Goal: Transaction & Acquisition: Purchase product/service

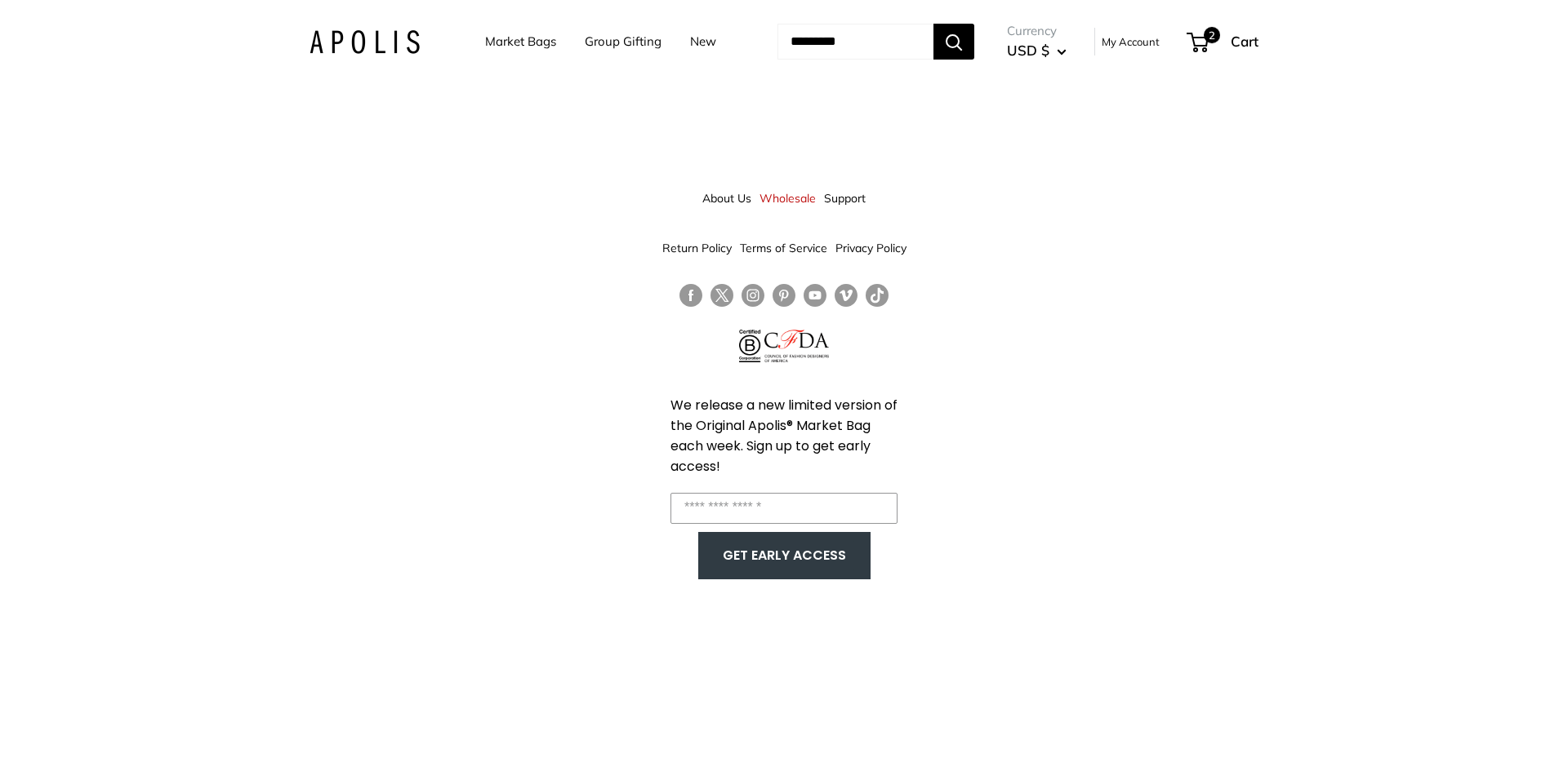
click at [693, 44] on link "New" at bounding box center [702, 41] width 26 height 23
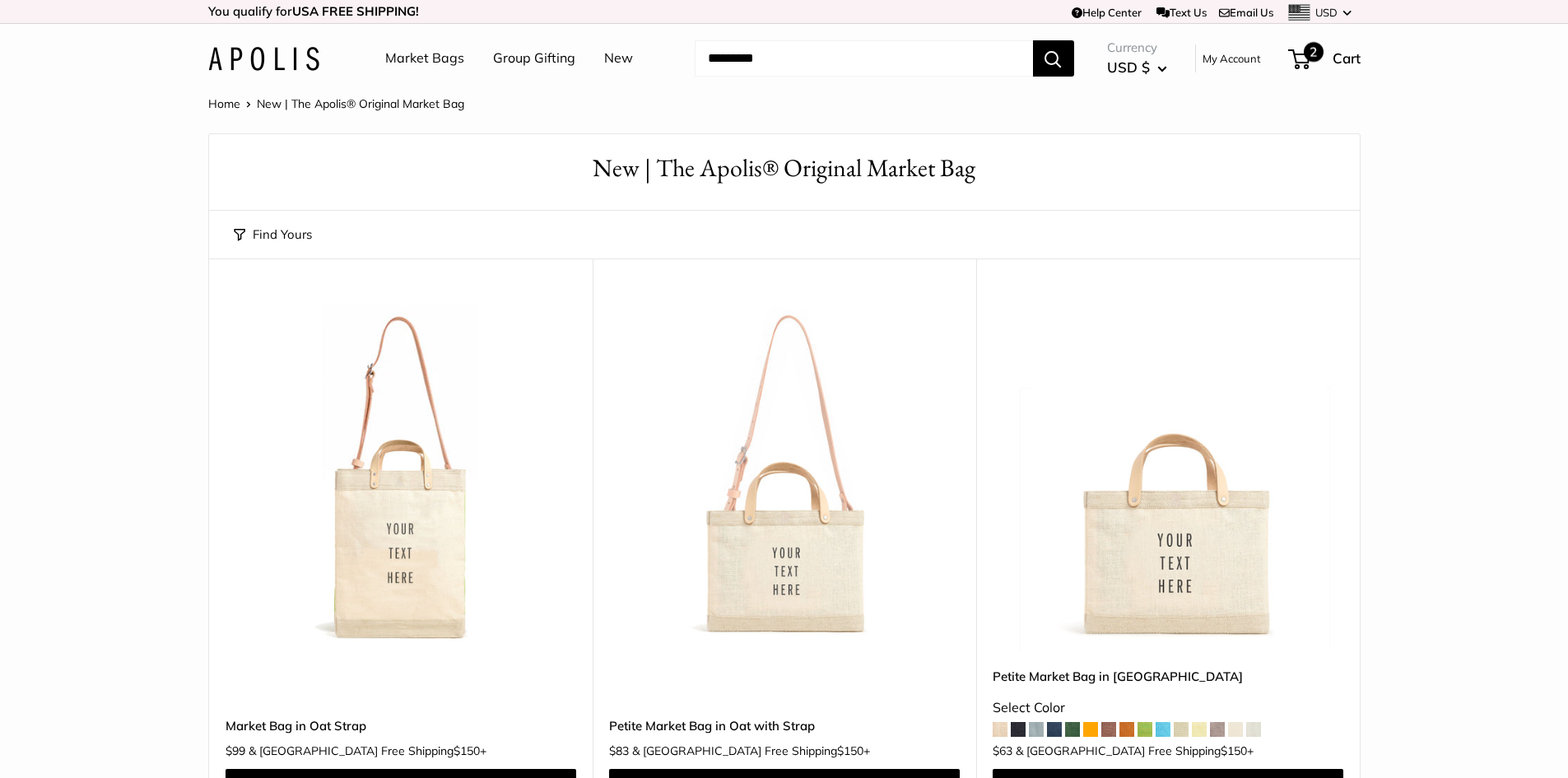
click at [1303, 51] on span "2" at bounding box center [1300, 58] width 22 height 19
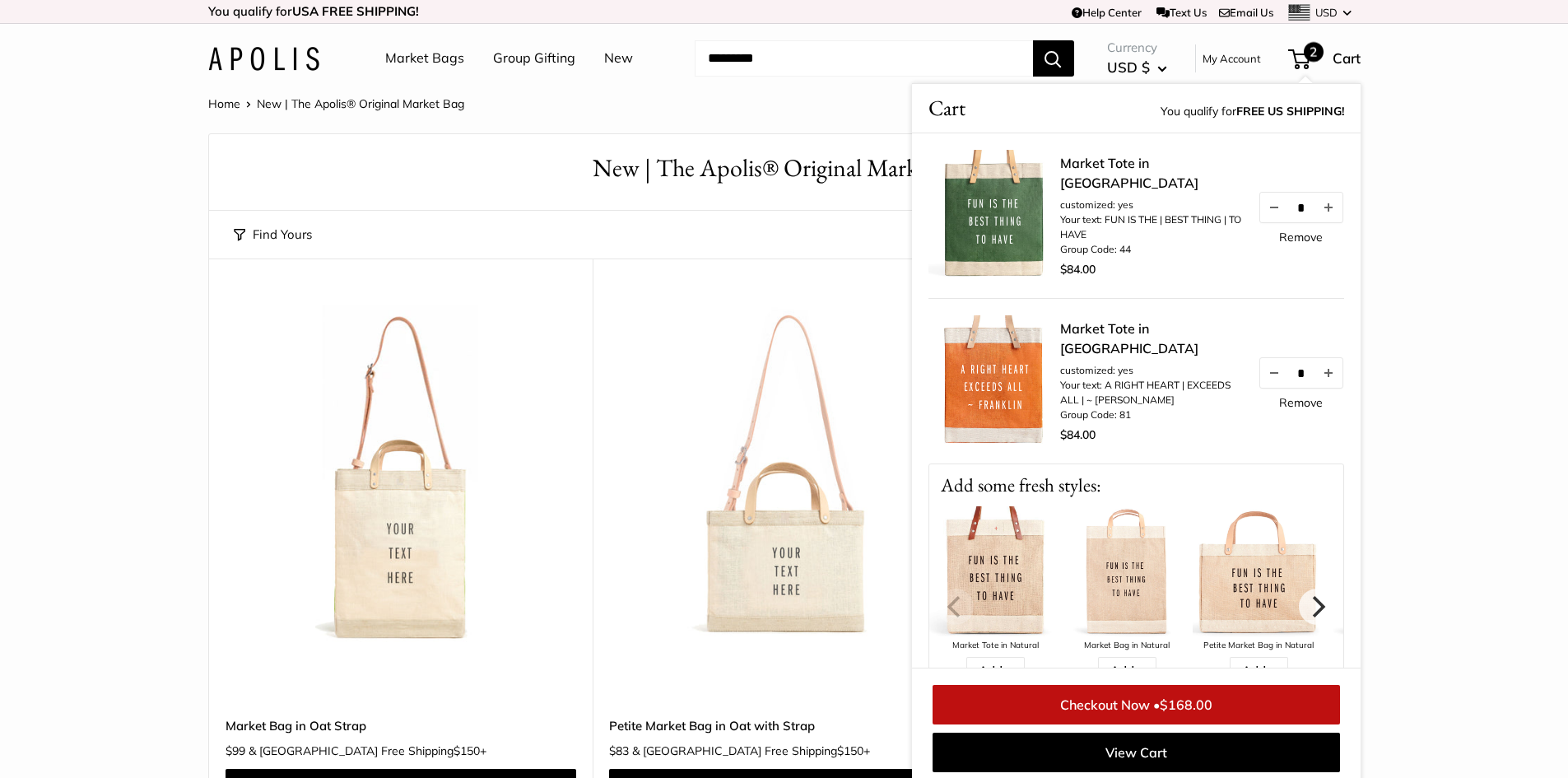
scroll to position [6, 0]
